Goal: Navigation & Orientation: Find specific page/section

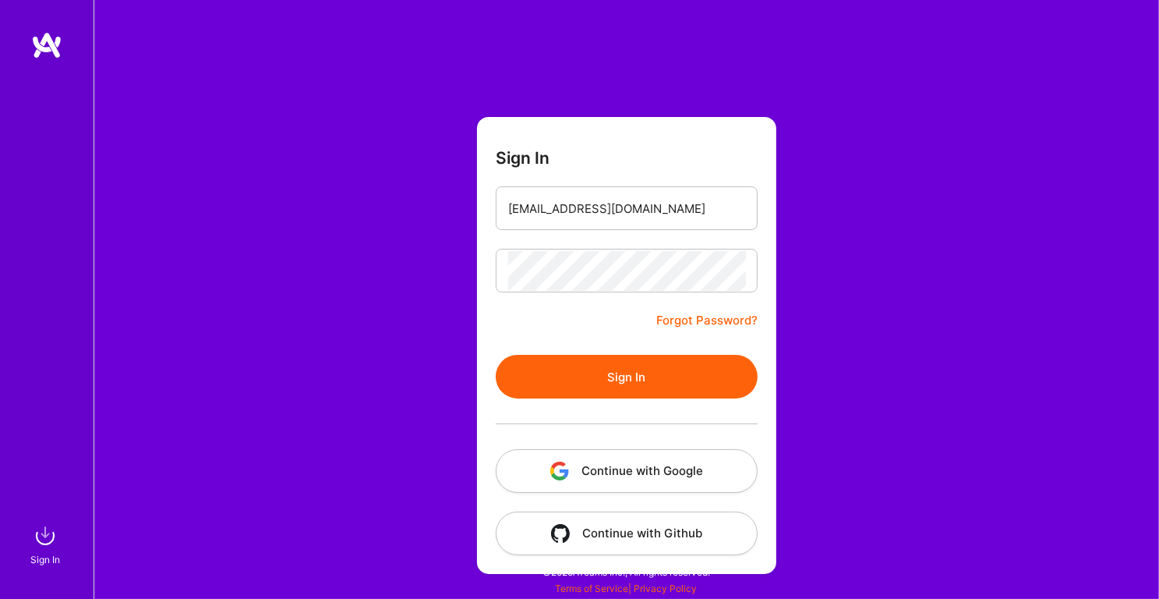
click at [614, 380] on button "Sign In" at bounding box center [627, 377] width 262 height 44
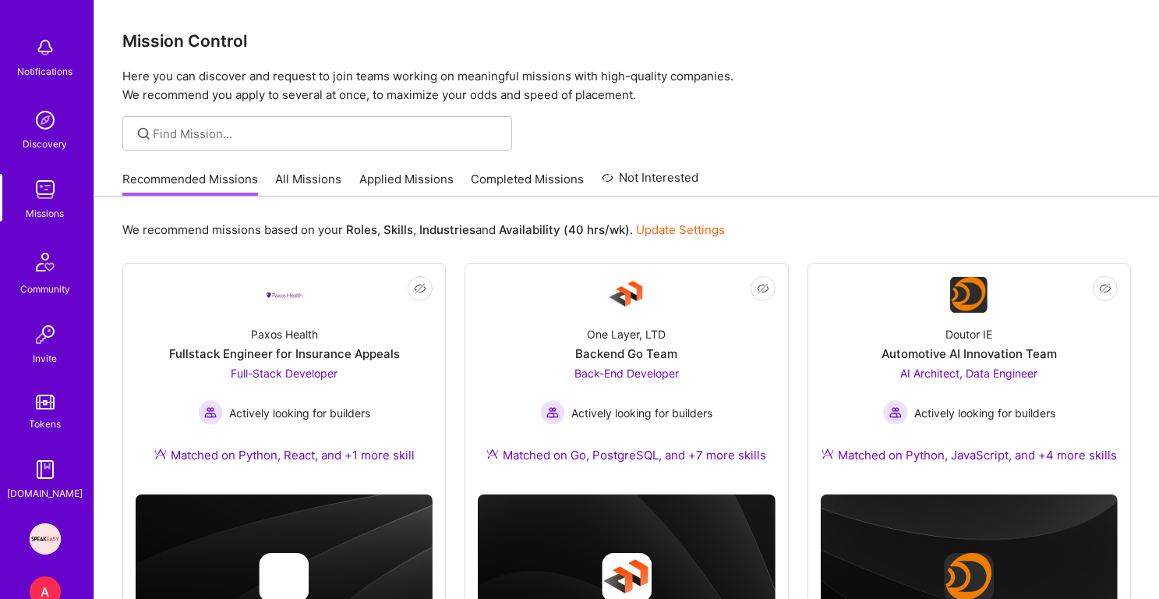
scroll to position [150, 0]
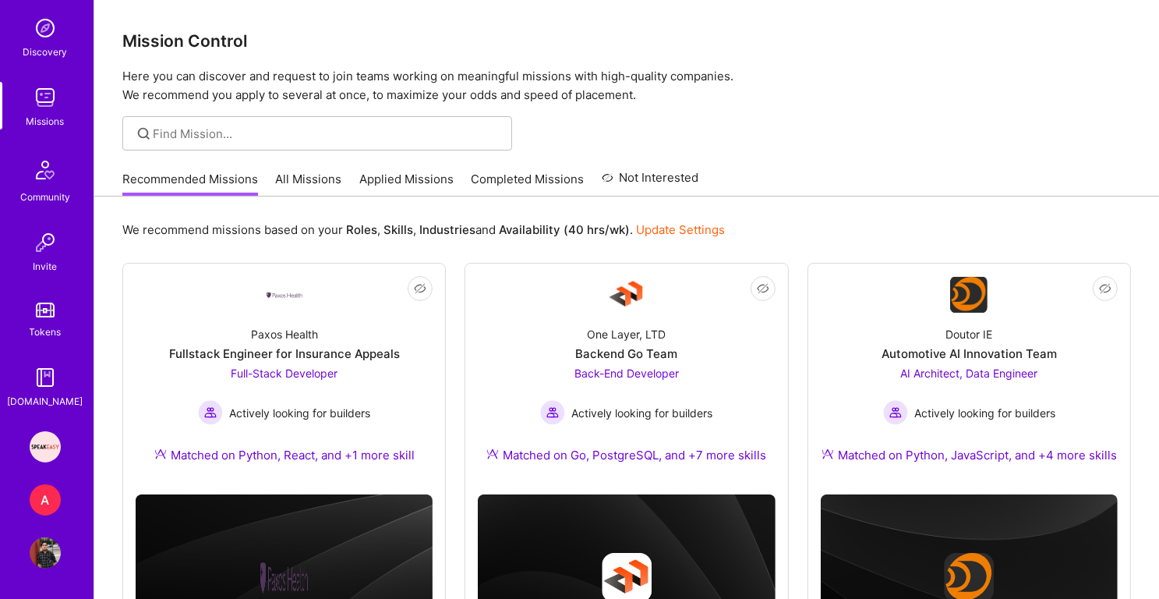
click at [45, 499] on div "A" at bounding box center [45, 499] width 31 height 31
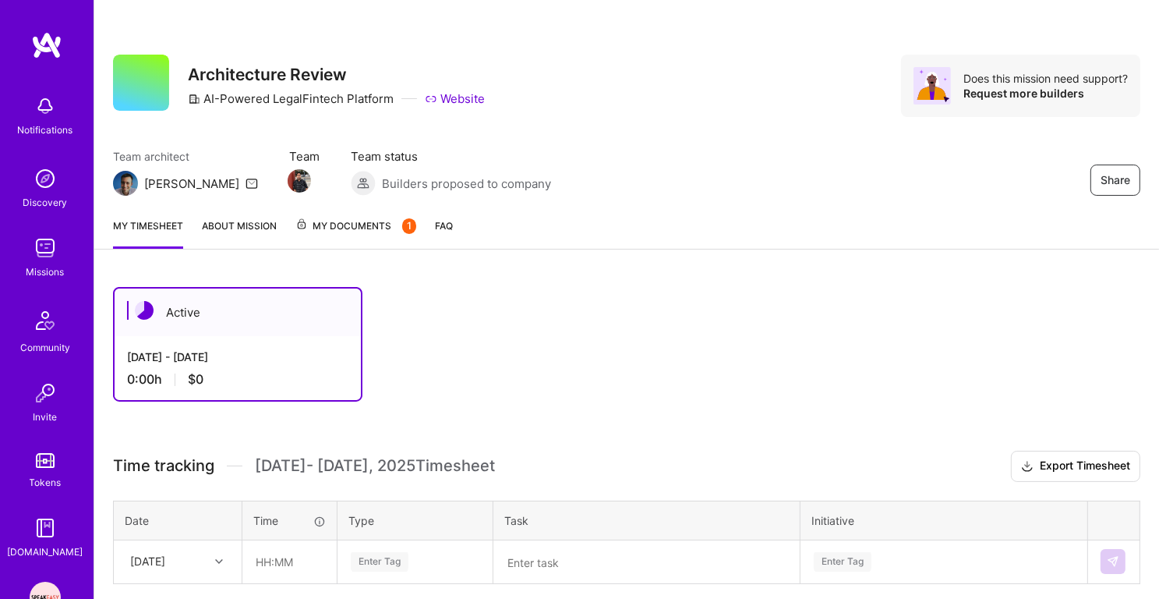
click at [345, 226] on span "My Documents 1" at bounding box center [356, 226] width 121 height 17
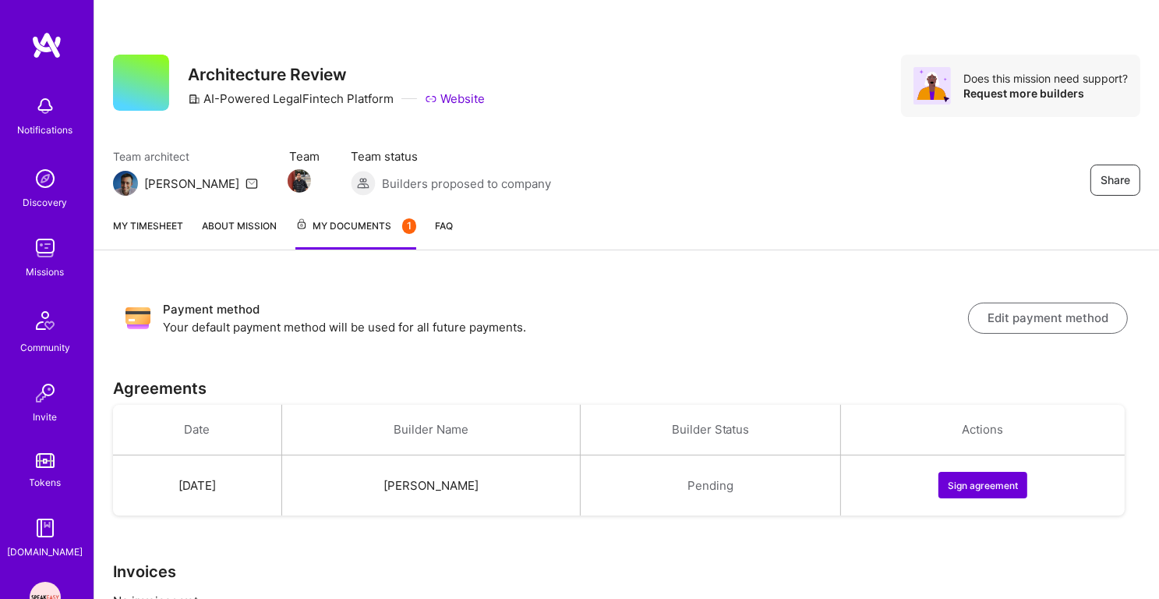
click at [993, 477] on button "Sign agreement" at bounding box center [983, 485] width 89 height 27
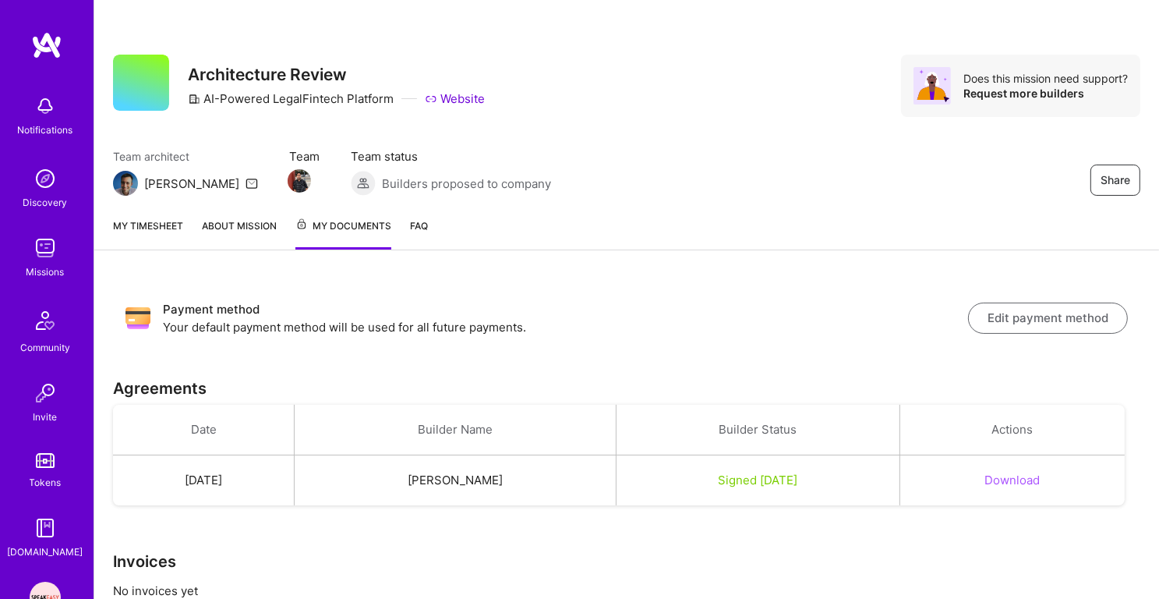
scroll to position [48, 0]
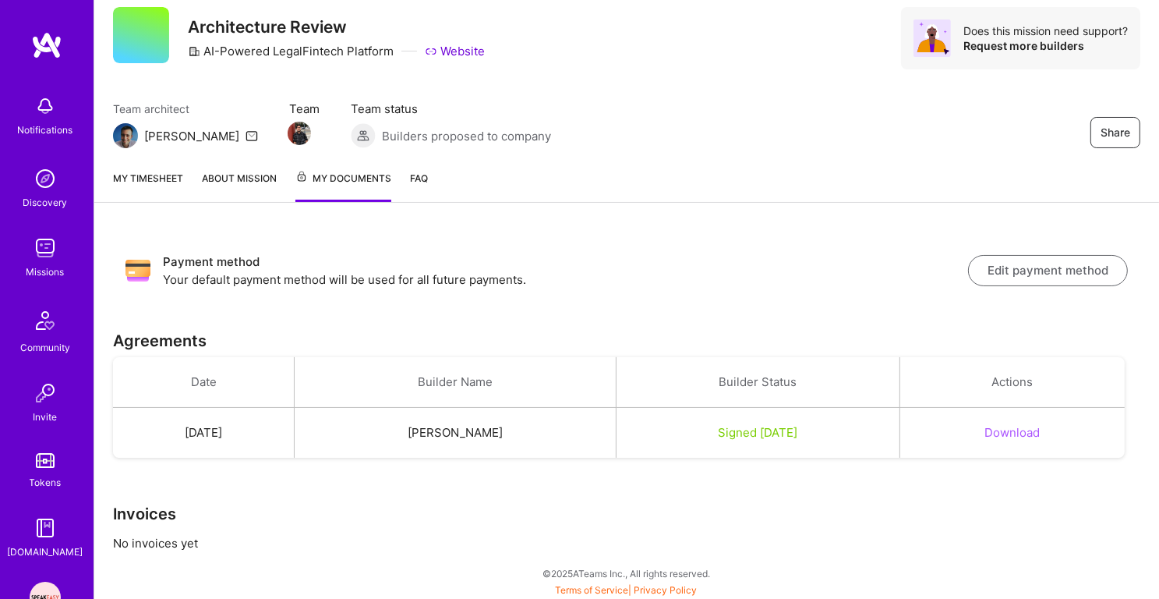
click at [172, 179] on link "My timesheet" at bounding box center [148, 186] width 70 height 32
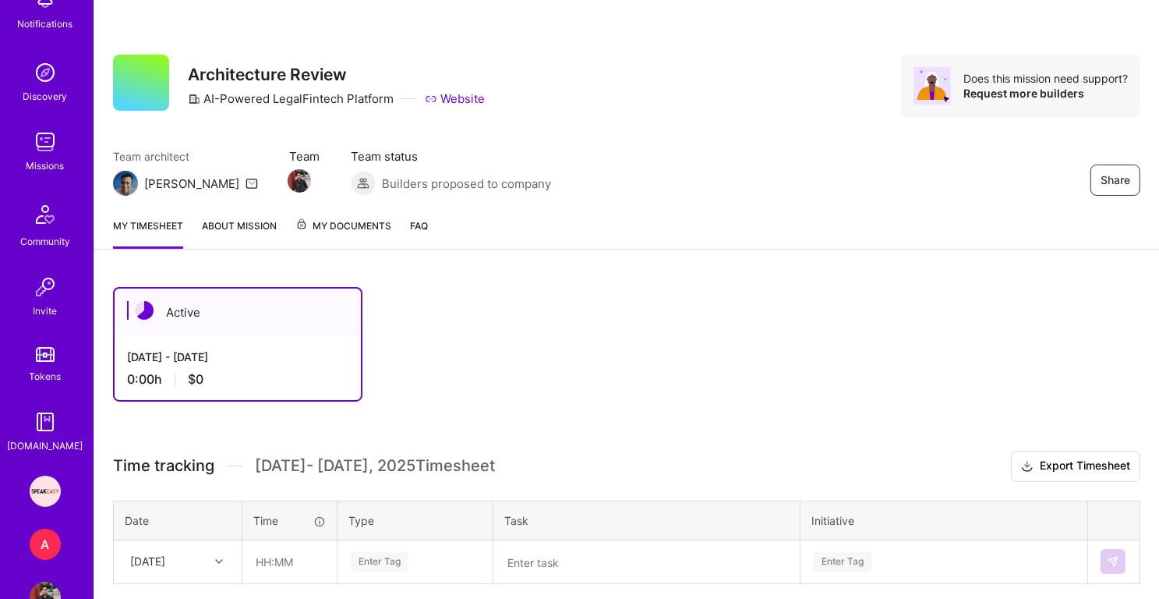
scroll to position [150, 0]
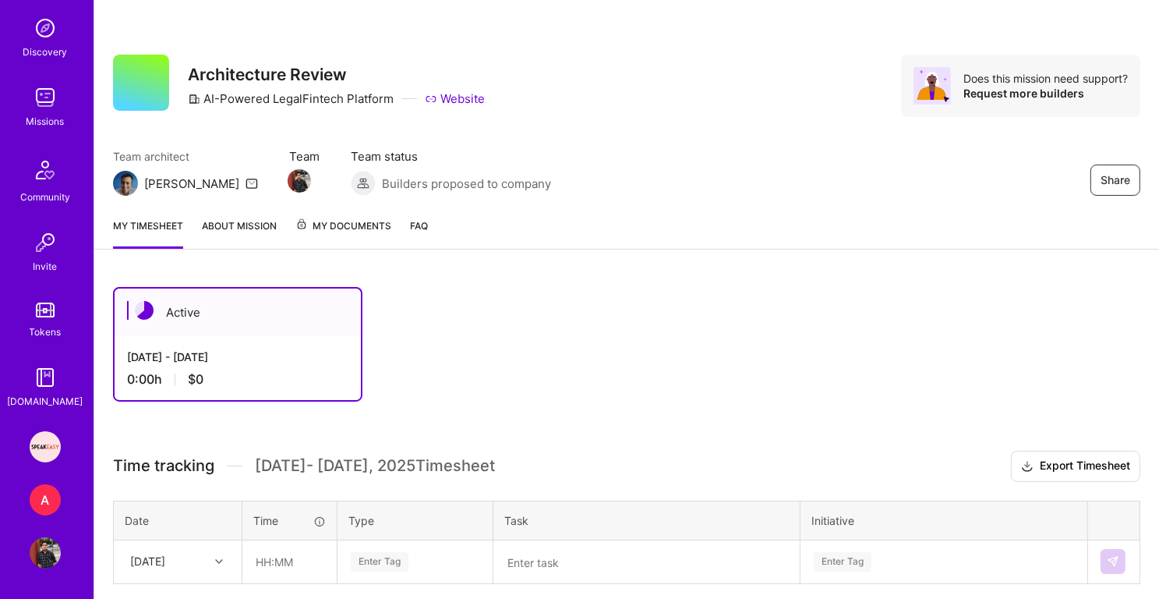
click at [47, 448] on img at bounding box center [45, 446] width 31 height 31
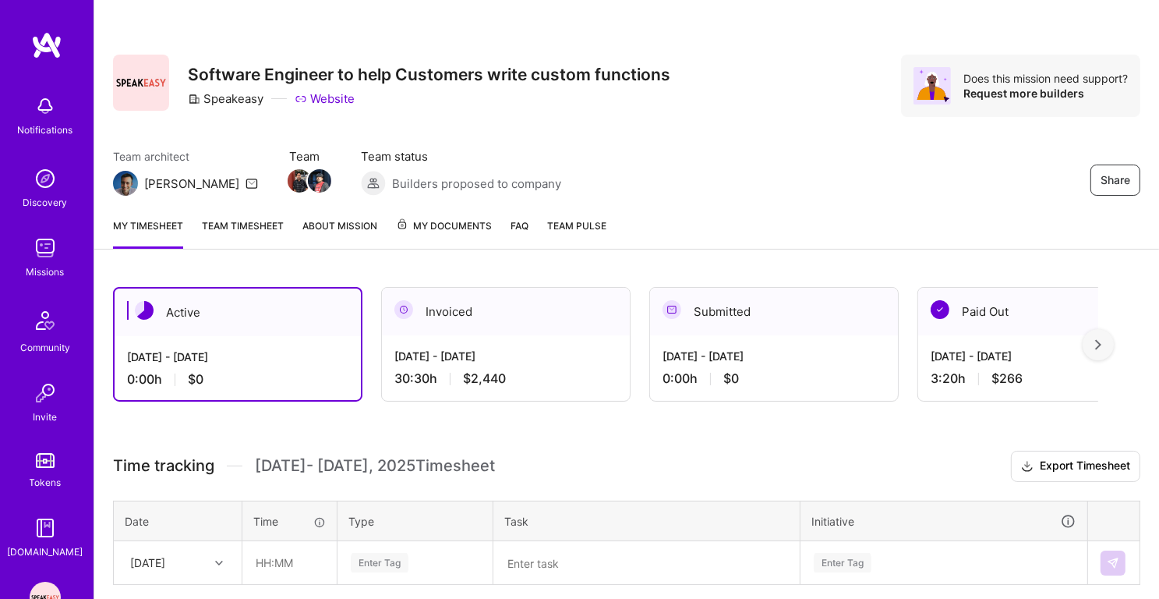
click at [54, 251] on img at bounding box center [45, 247] width 31 height 31
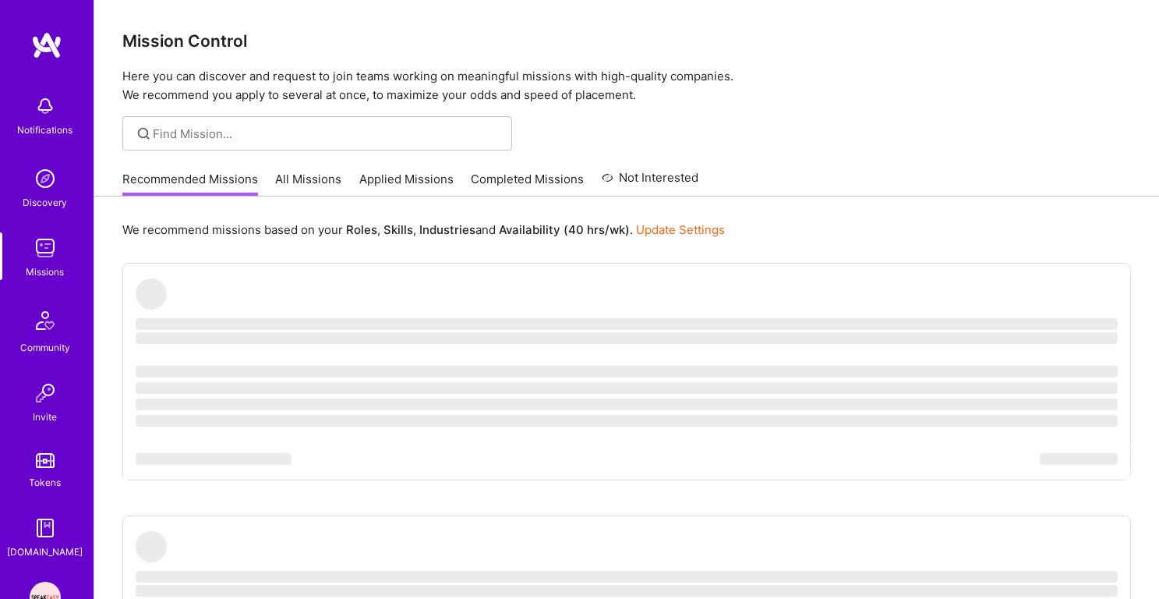
click at [522, 189] on link "Completed Missions" at bounding box center [528, 184] width 113 height 26
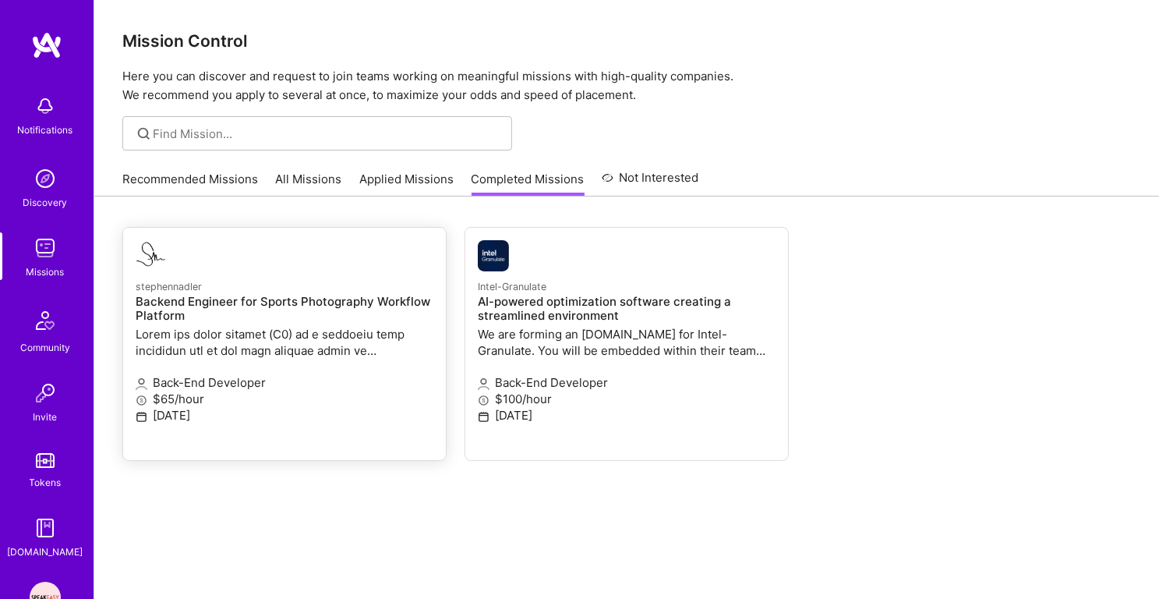
click at [282, 328] on p at bounding box center [285, 342] width 298 height 33
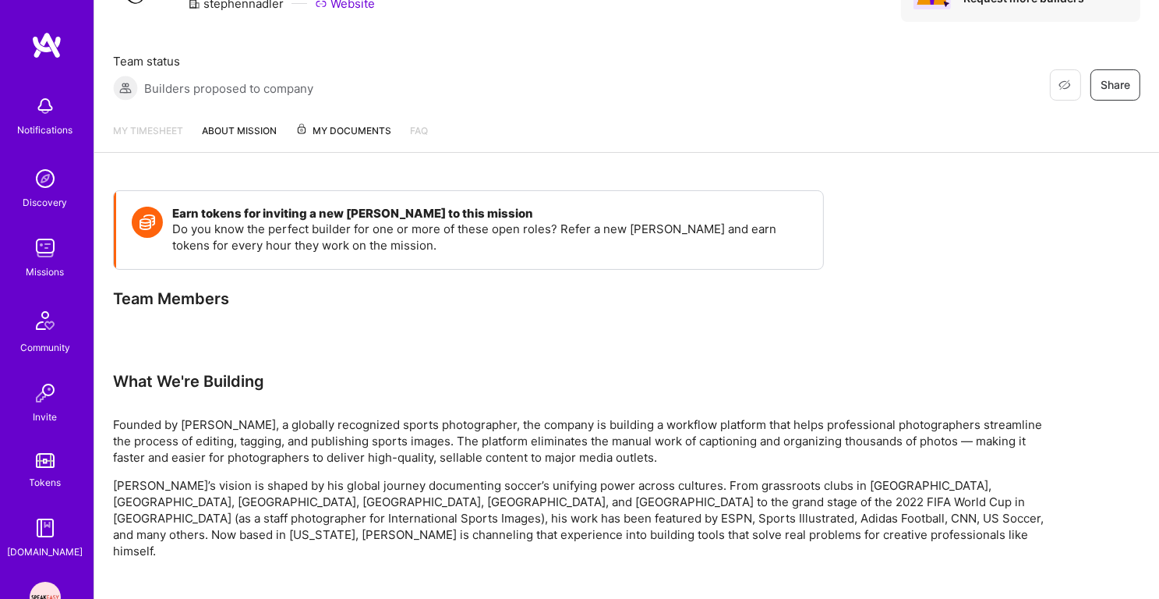
scroll to position [24, 0]
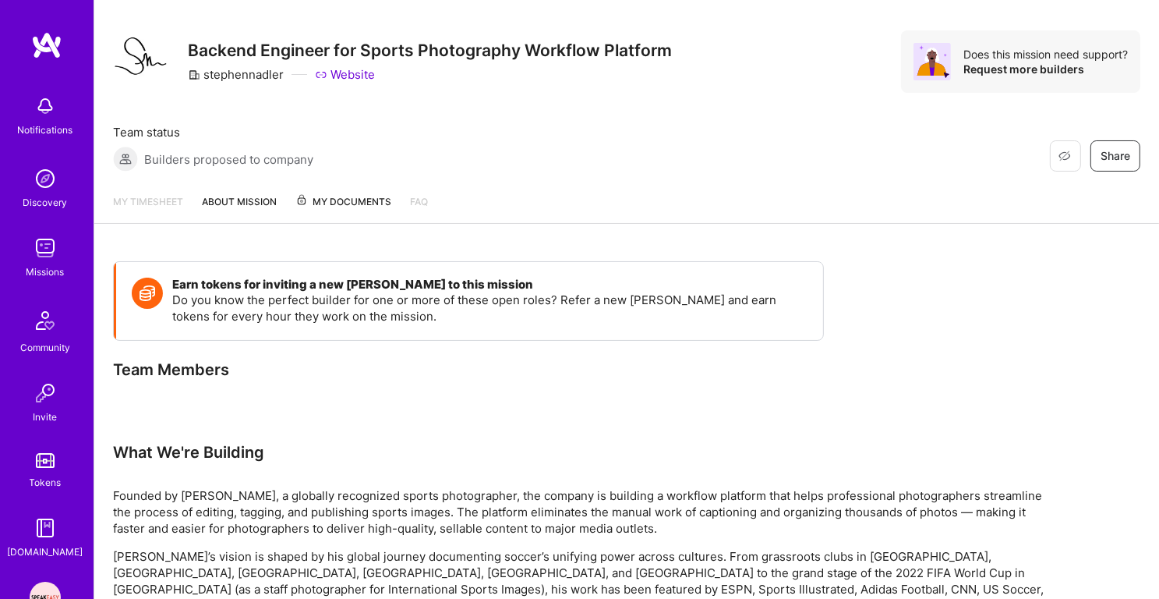
click at [350, 198] on span "My Documents" at bounding box center [344, 201] width 96 height 17
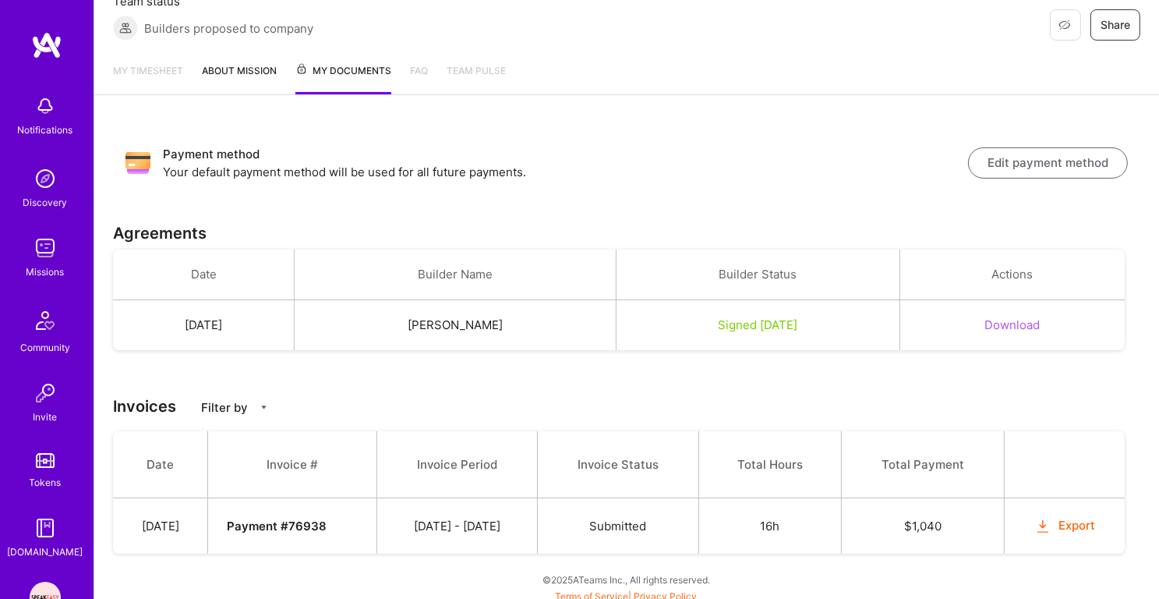
scroll to position [161, 0]
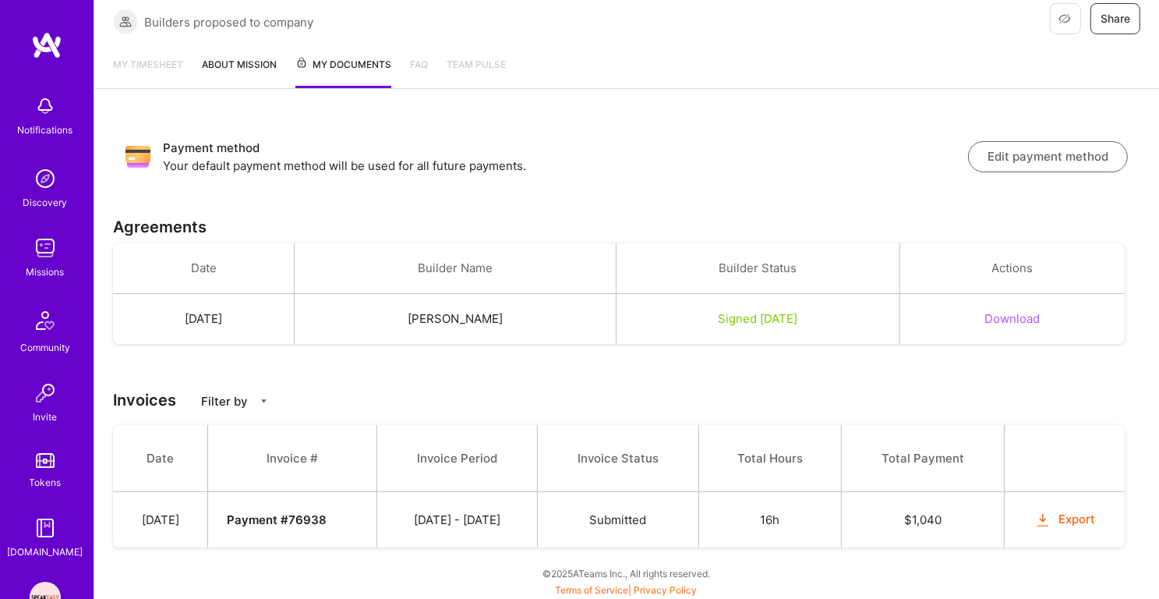
click at [37, 178] on img at bounding box center [45, 178] width 31 height 31
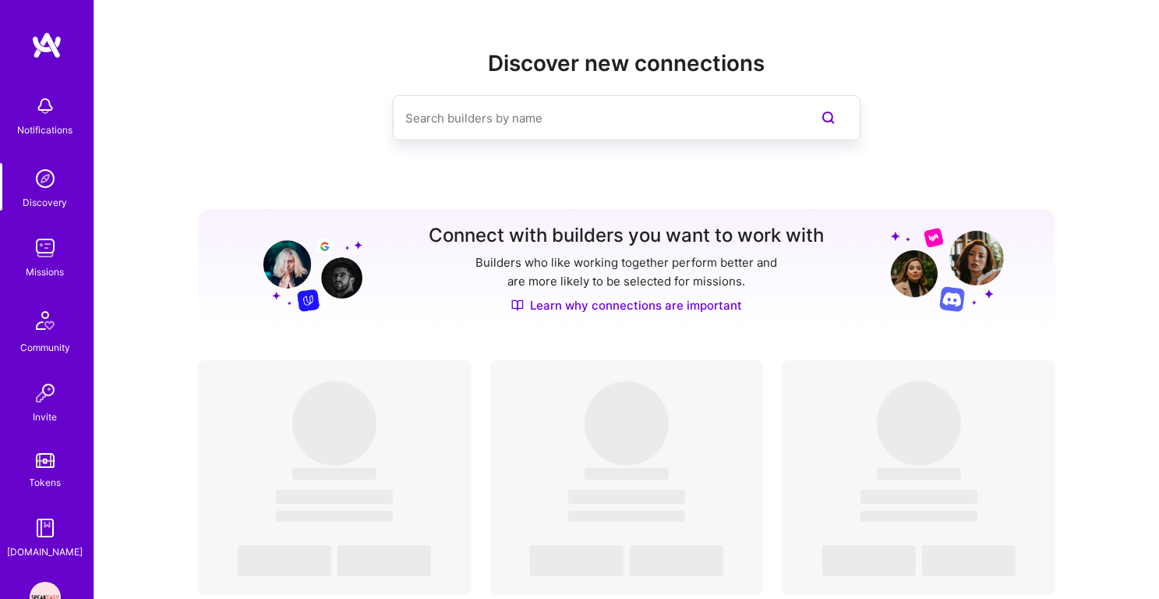
click at [27, 237] on link "Missions" at bounding box center [45, 256] width 97 height 48
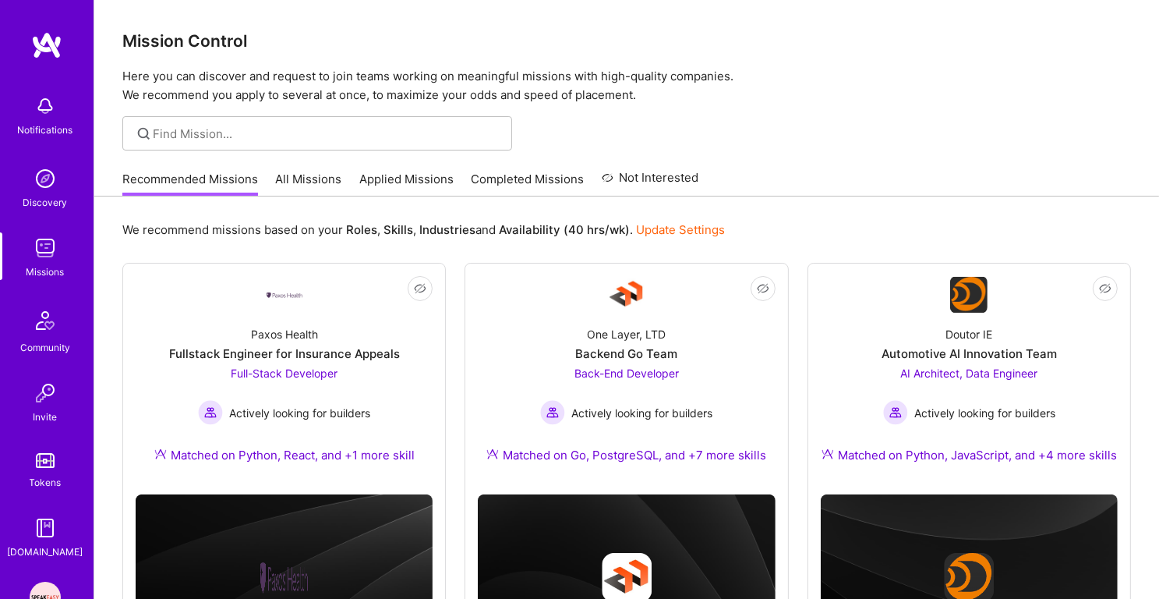
click at [324, 83] on p "Here you can discover and request to join teams working on meaningful missions …" at bounding box center [626, 85] width 1009 height 37
click at [322, 87] on p "Here you can discover and request to join teams working on meaningful missions …" at bounding box center [626, 85] width 1009 height 37
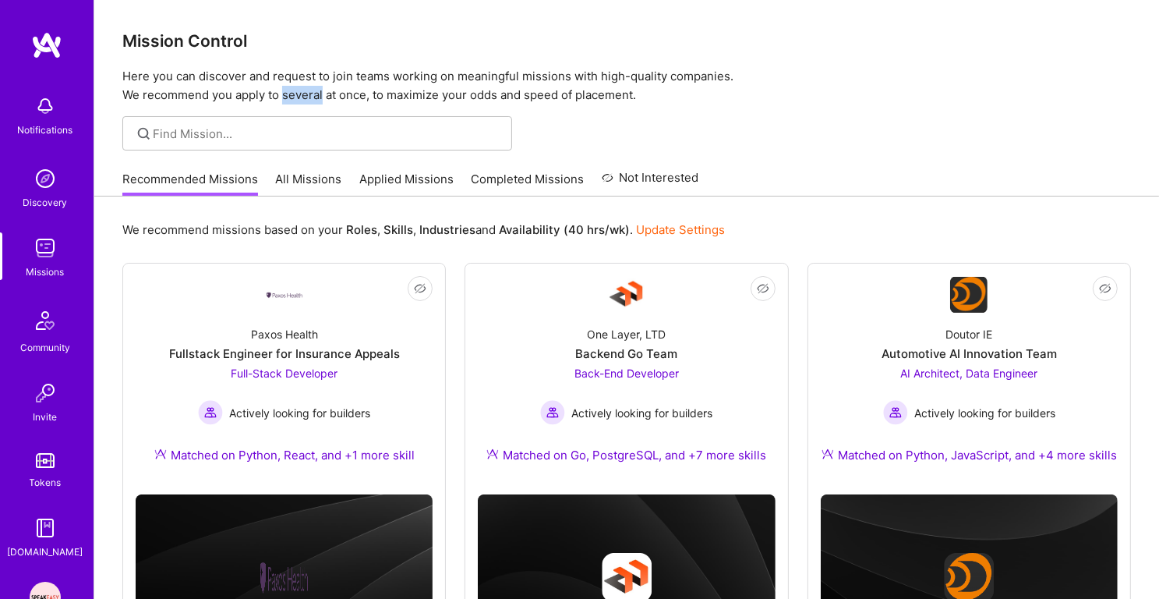
click at [322, 87] on p "Here you can discover and request to join teams working on meaningful missions …" at bounding box center [626, 85] width 1009 height 37
click at [284, 72] on p "Here you can discover and request to join teams working on meaningful missions …" at bounding box center [626, 85] width 1009 height 37
click at [232, 37] on h3 "Mission Control" at bounding box center [626, 40] width 1009 height 19
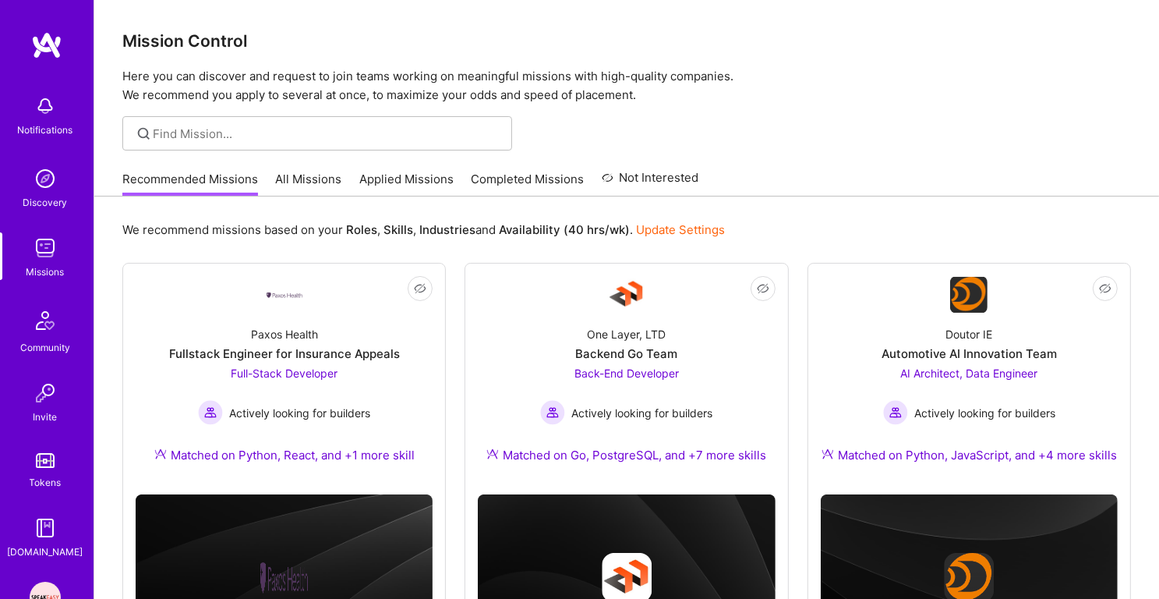
click at [232, 37] on h3 "Mission Control" at bounding box center [626, 40] width 1009 height 19
click at [233, 60] on div "Mission Control Here you can discover and request to join teams working on mean…" at bounding box center [626, 52] width 1065 height 104
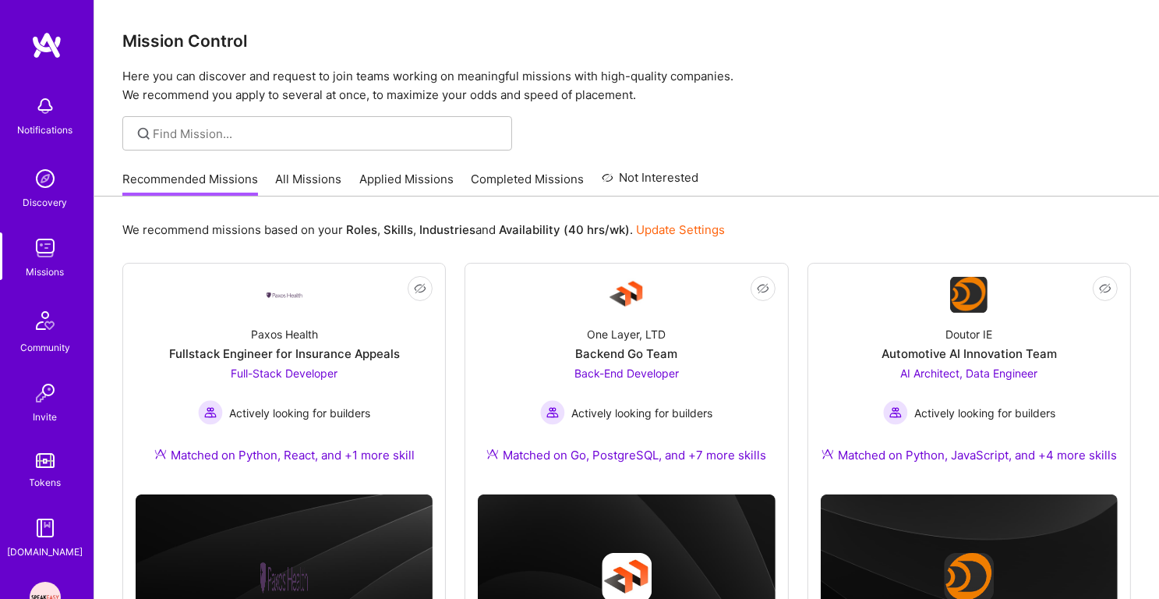
click at [231, 94] on p "Here you can discover and request to join teams working on meaningful missions …" at bounding box center [626, 85] width 1009 height 37
click at [50, 200] on div "Discovery" at bounding box center [45, 202] width 44 height 16
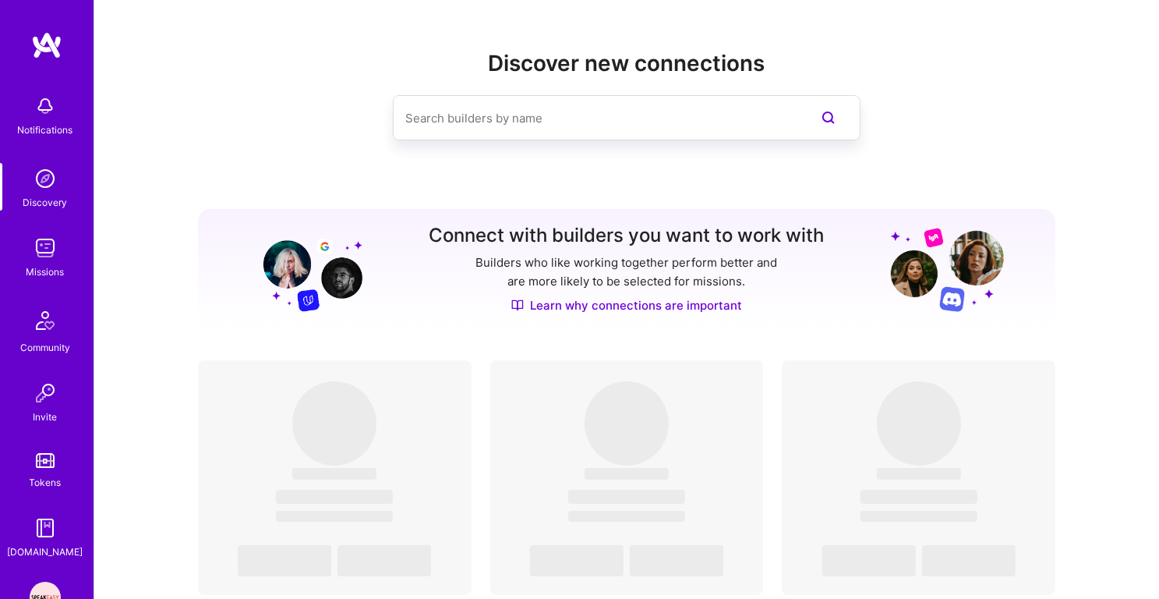
click at [45, 243] on img at bounding box center [45, 247] width 31 height 31
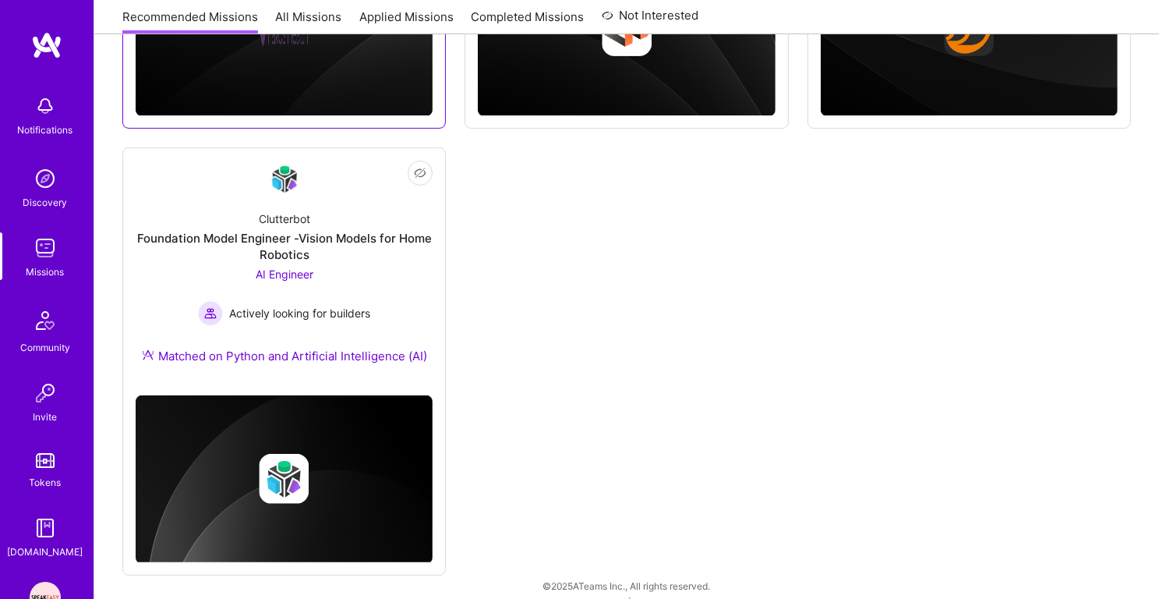
scroll to position [559, 0]
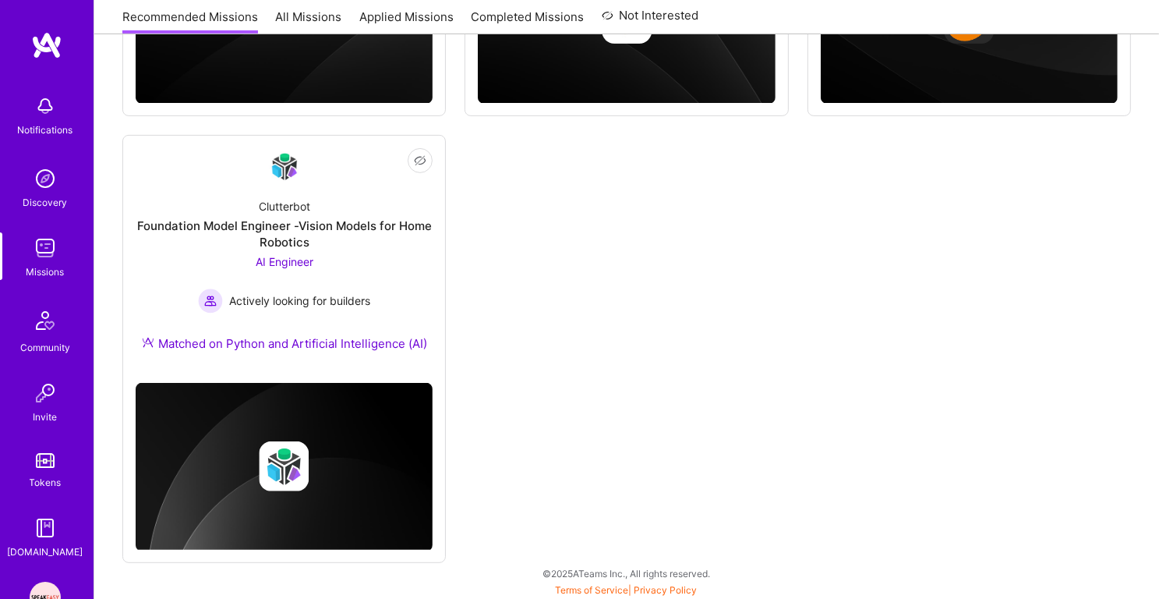
click at [56, 200] on div "Discovery" at bounding box center [45, 202] width 44 height 16
